Goal: Information Seeking & Learning: Learn about a topic

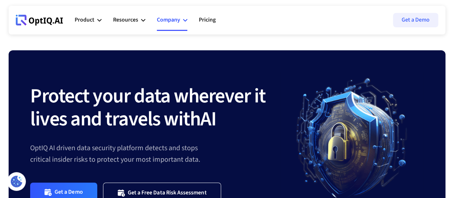
click at [162, 22] on div "Company" at bounding box center [168, 20] width 23 height 10
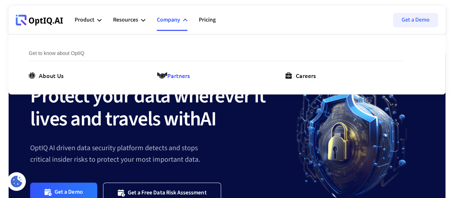
click at [178, 74] on div "Partners" at bounding box center [178, 75] width 23 height 9
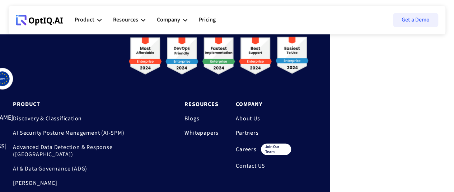
scroll to position [902, 115]
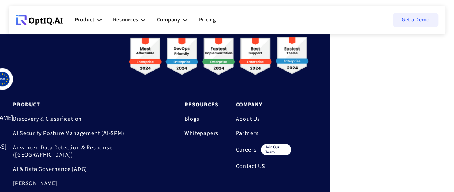
click at [247, 118] on link "About Us" at bounding box center [263, 118] width 55 height 7
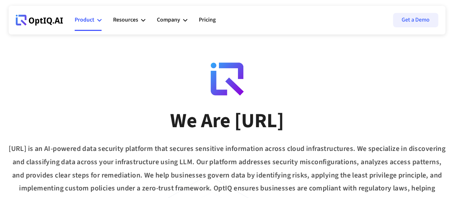
click at [95, 18] on div "Product" at bounding box center [88, 20] width 27 height 22
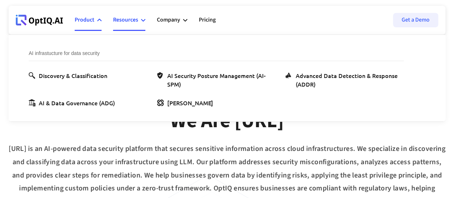
click at [132, 19] on div "Resources" at bounding box center [125, 20] width 25 height 10
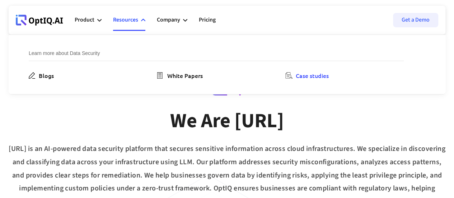
click at [299, 76] on div "Case studies" at bounding box center [311, 75] width 33 height 9
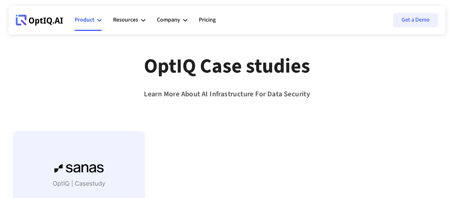
click at [89, 18] on div "Product" at bounding box center [85, 20] width 20 height 10
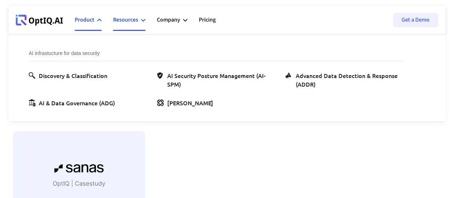
click at [125, 18] on div "Resources" at bounding box center [125, 20] width 25 height 10
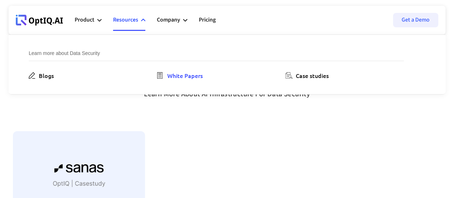
click at [173, 74] on div "White Papers" at bounding box center [184, 75] width 35 height 9
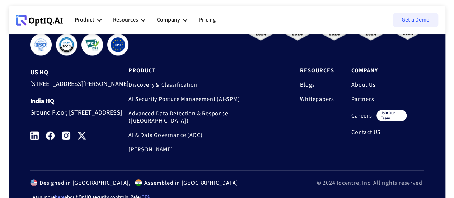
scroll to position [691, 0]
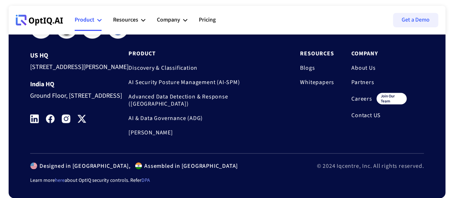
click at [99, 20] on icon at bounding box center [99, 20] width 4 height 3
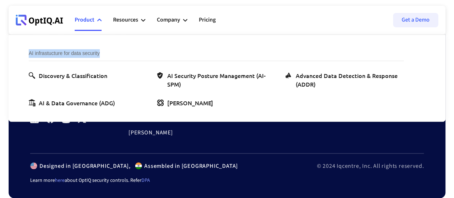
drag, startPoint x: 29, startPoint y: 54, endPoint x: 103, endPoint y: 53, distance: 73.1
click at [103, 53] on div "AI infrastucture for data security" at bounding box center [216, 55] width 375 height 12
click at [29, 55] on div "AI infrastucture for data security" at bounding box center [216, 55] width 375 height 12
drag, startPoint x: 29, startPoint y: 55, endPoint x: 108, endPoint y: 53, distance: 78.9
click at [108, 53] on div "AI infrastucture for data security" at bounding box center [216, 55] width 375 height 12
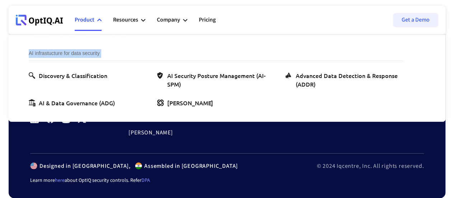
click at [110, 50] on div "AI infrastucture for data security" at bounding box center [216, 55] width 375 height 12
drag, startPoint x: 37, startPoint y: 54, endPoint x: 100, endPoint y: 54, distance: 63.8
click at [100, 54] on div "AI infrastucture for data security" at bounding box center [216, 55] width 375 height 12
drag, startPoint x: 29, startPoint y: 54, endPoint x: 101, endPoint y: 51, distance: 72.1
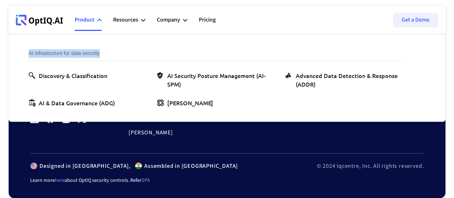
click at [101, 51] on div "AI infrastucture for data security" at bounding box center [216, 55] width 375 height 12
click at [101, 50] on div "AI infrastucture for data security" at bounding box center [216, 55] width 375 height 12
drag, startPoint x: 101, startPoint y: 51, endPoint x: 1, endPoint y: 51, distance: 100.0
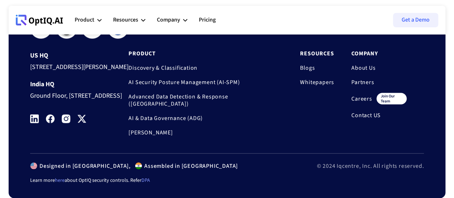
click at [156, 99] on div "**********" at bounding box center [226, 69] width 393 height 167
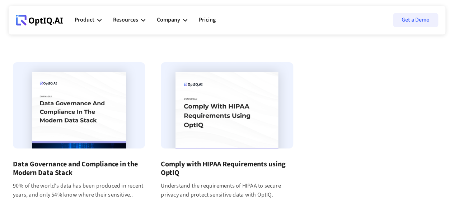
scroll to position [68, 0]
